Goal: Find specific page/section: Find specific page/section

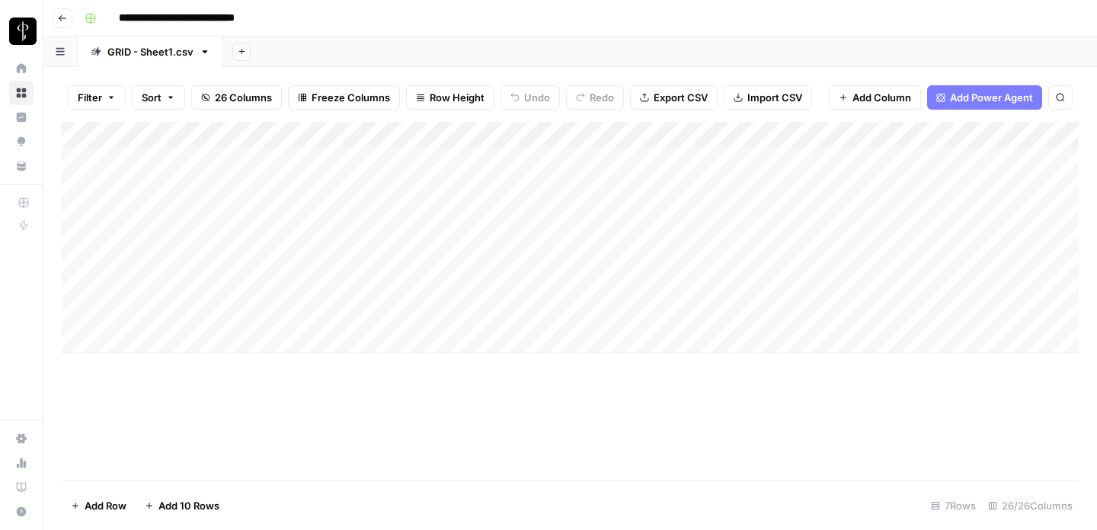
click at [59, 21] on icon "button" at bounding box center [62, 18] width 9 height 9
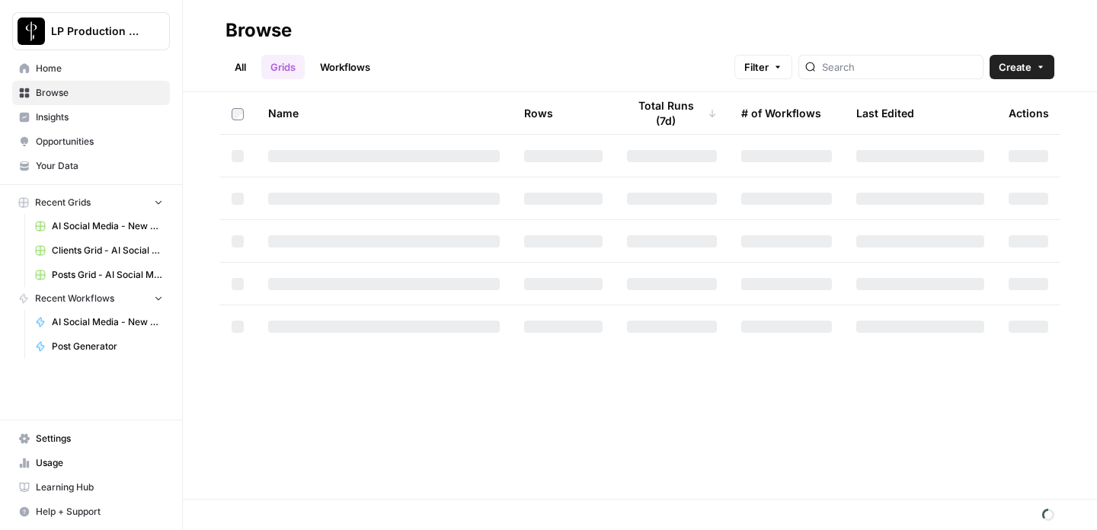
click at [86, 279] on span "Posts Grid - AI Social Media" at bounding box center [107, 275] width 111 height 14
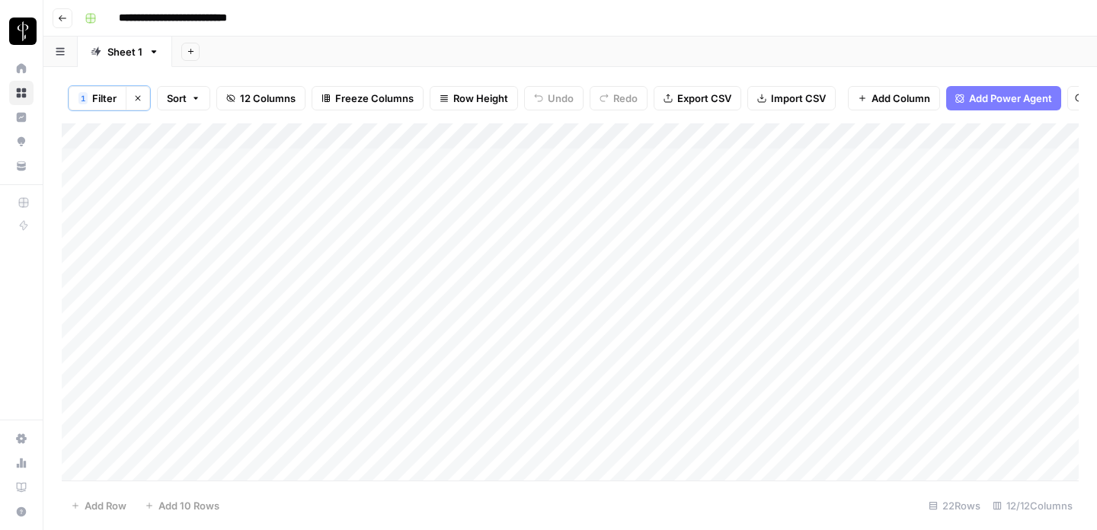
click at [140, 103] on button "Clear filters" at bounding box center [138, 98] width 24 height 24
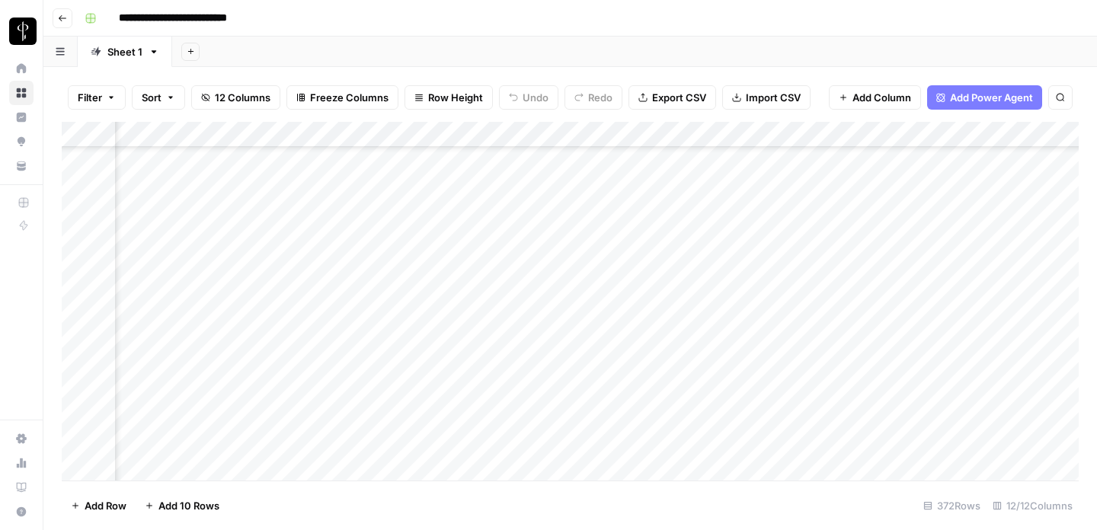
scroll to position [9036, 173]
click at [489, 297] on div "Add Column" at bounding box center [570, 301] width 1017 height 359
click at [80, 290] on div "Add Column" at bounding box center [570, 301] width 1017 height 359
click at [76, 321] on div "Add Column" at bounding box center [570, 301] width 1017 height 359
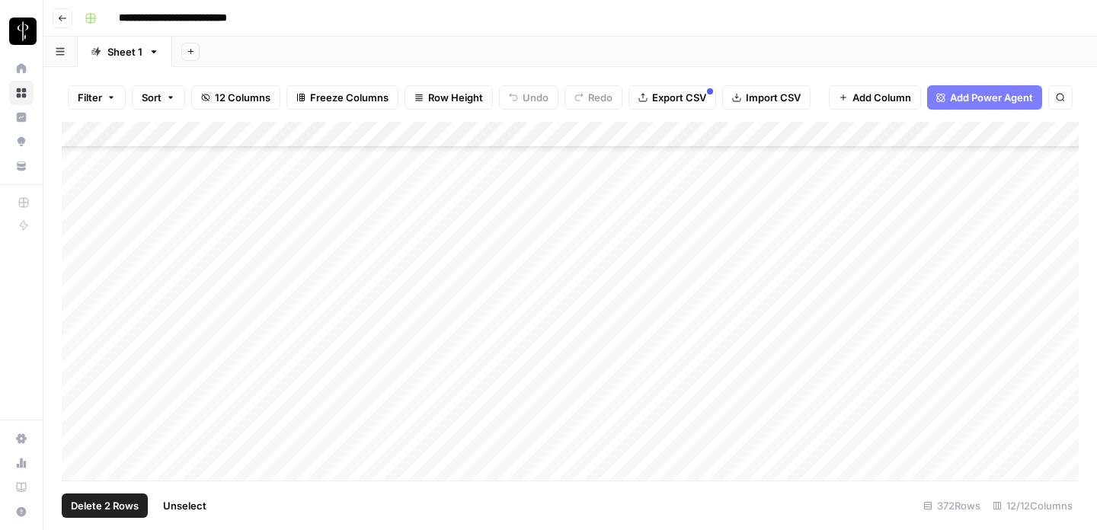
click at [78, 393] on div "Add Column" at bounding box center [570, 301] width 1017 height 359
click at [75, 445] on div "Add Column" at bounding box center [570, 301] width 1017 height 359
